Goal: Information Seeking & Learning: Learn about a topic

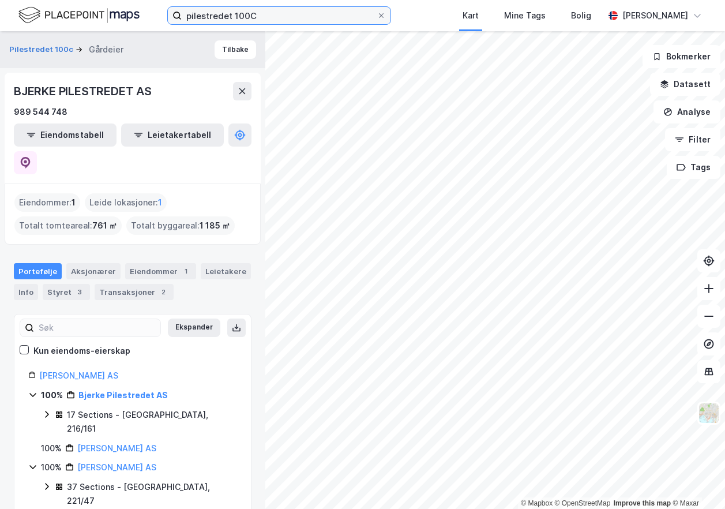
click at [280, 13] on input "pilestredet 100C" at bounding box center [279, 15] width 195 height 17
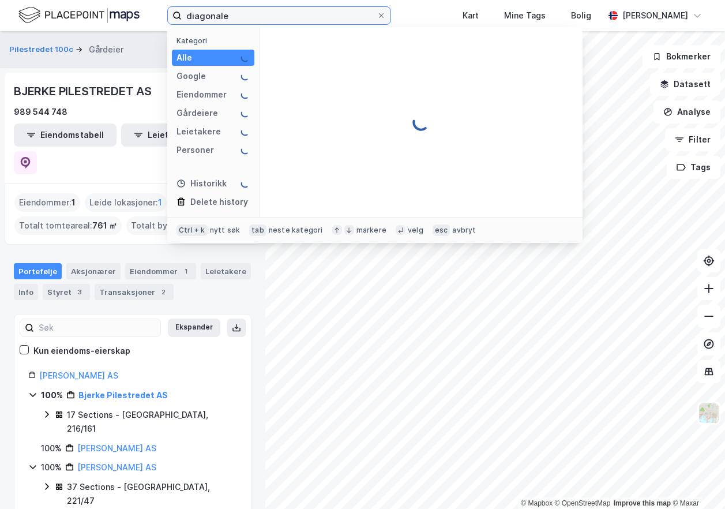
type input "diagonale"
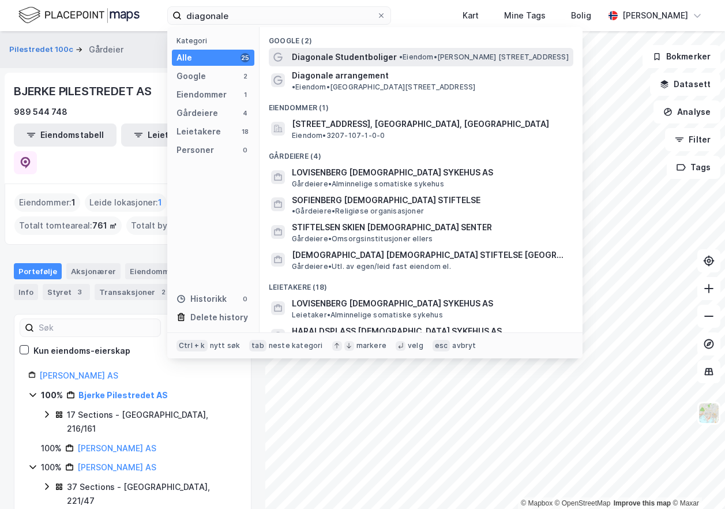
click at [380, 62] on span "Diagonale Studentboliger" at bounding box center [344, 57] width 105 height 14
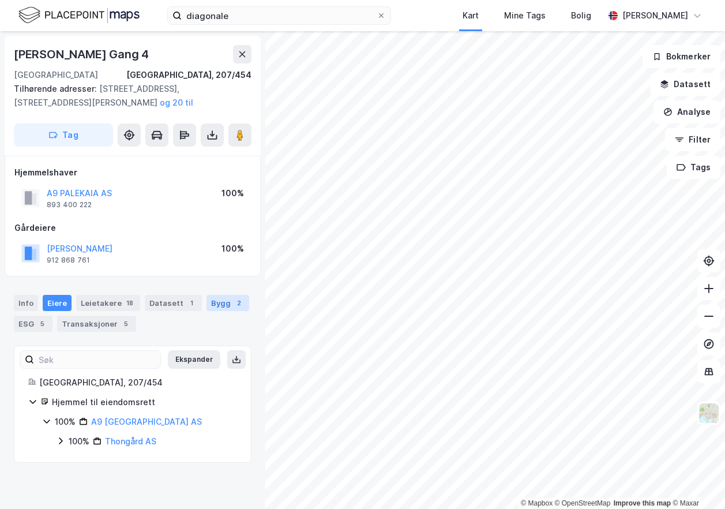
click at [212, 300] on div "Bygg 2" at bounding box center [228, 303] width 43 height 16
